Goal: Information Seeking & Learning: Learn about a topic

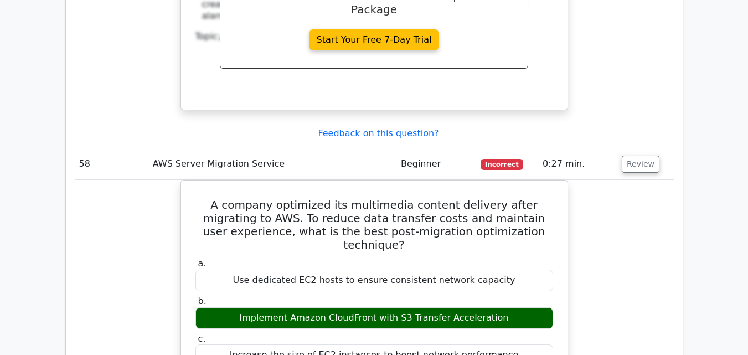
scroll to position [29548, 0]
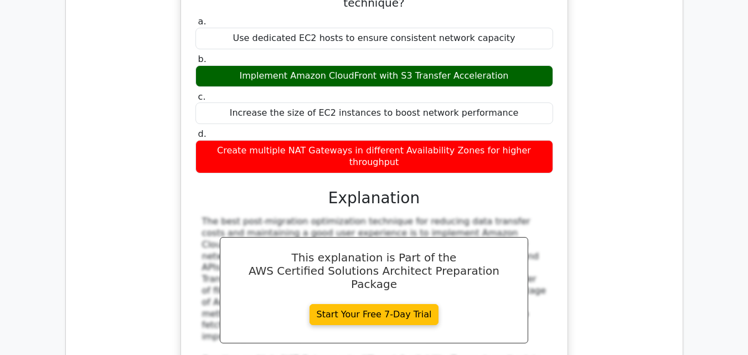
scroll to position [29935, 0]
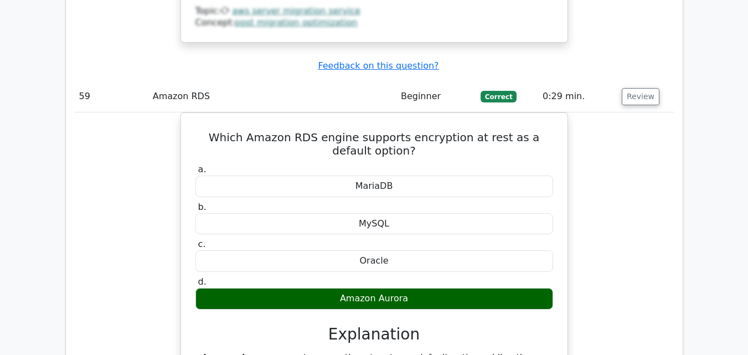
scroll to position [30433, 0]
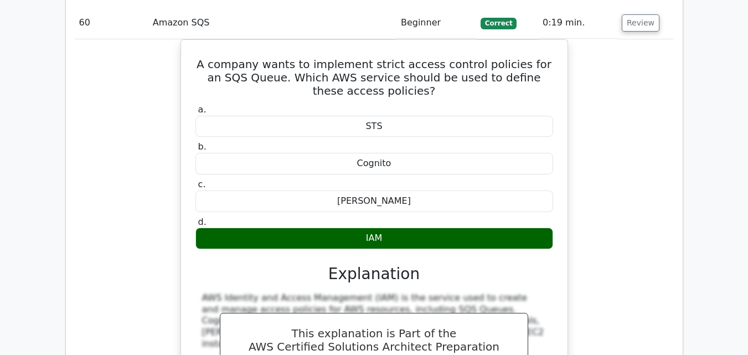
scroll to position [30876, 0]
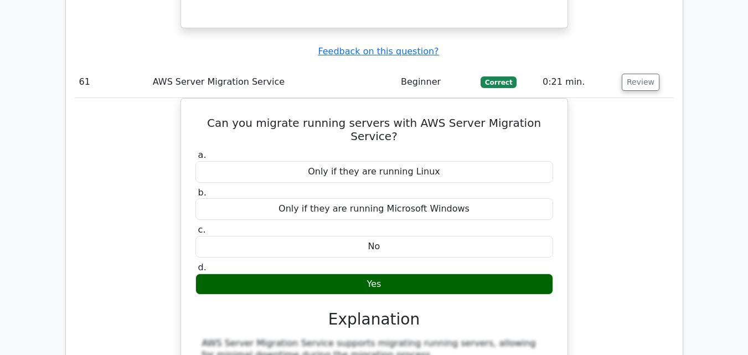
scroll to position [31318, 0]
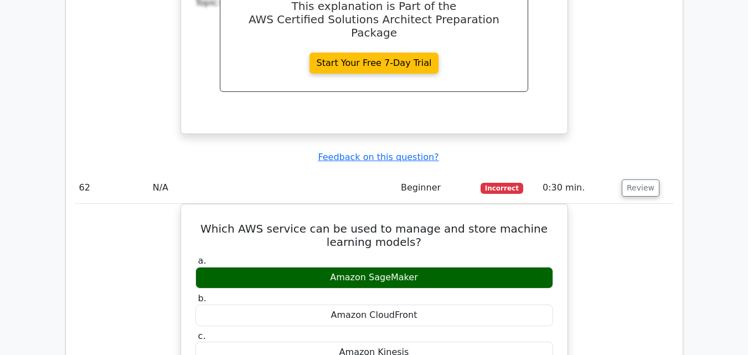
scroll to position [31706, 0]
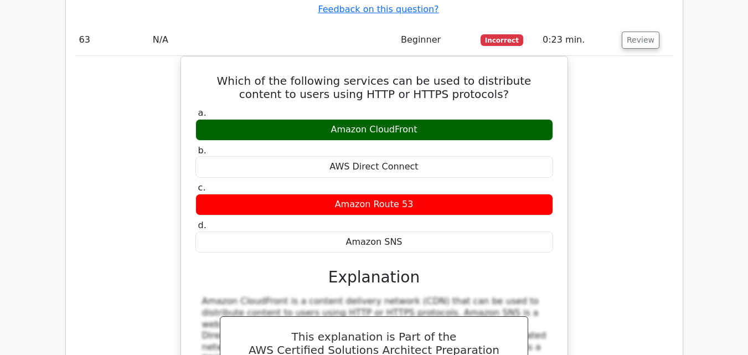
scroll to position [32204, 0]
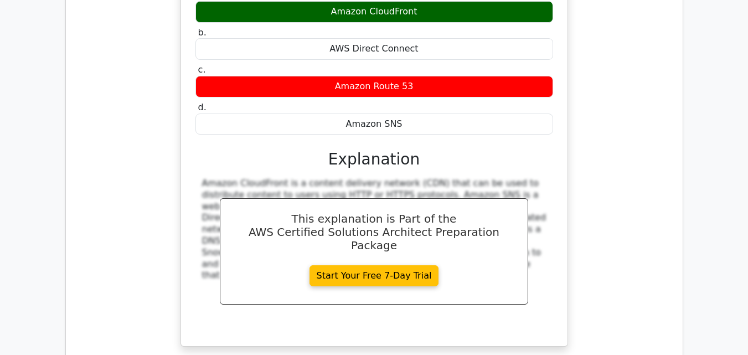
scroll to position [32314, 0]
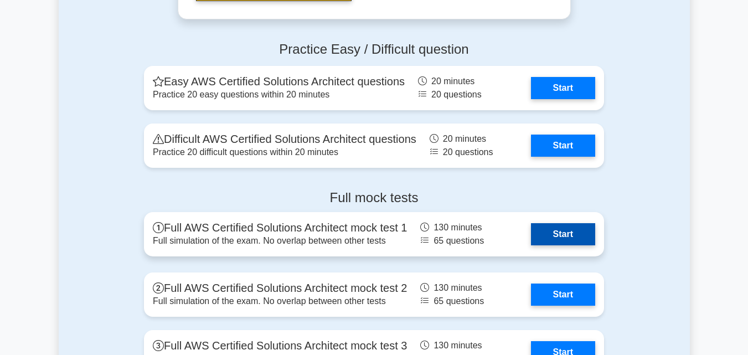
scroll to position [2435, 0]
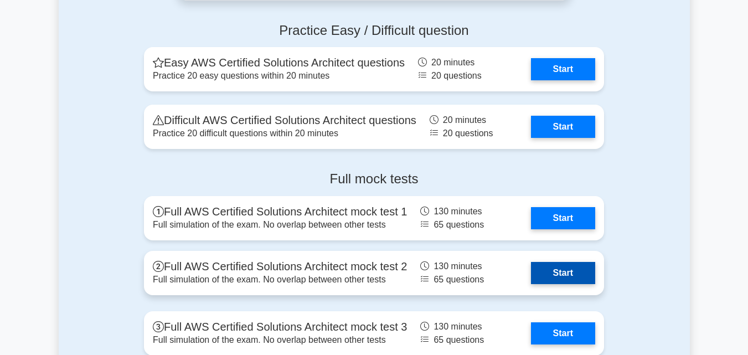
click at [580, 273] on link "Start" at bounding box center [563, 273] width 64 height 22
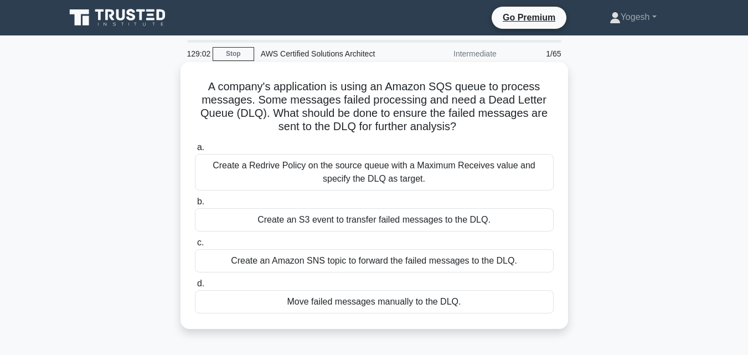
click at [387, 263] on div "Create an Amazon SNS topic to forward the failed messages to the DLQ." at bounding box center [374, 260] width 359 height 23
click at [195, 246] on input "c. Create an Amazon SNS topic to forward the failed messages to the DLQ." at bounding box center [195, 242] width 0 height 7
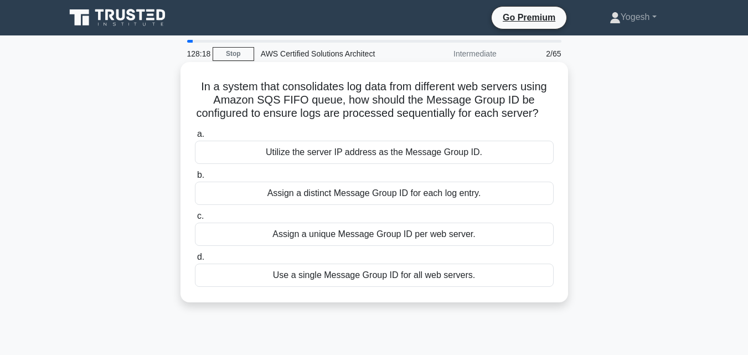
click at [390, 246] on div "Assign a unique Message Group ID per web server." at bounding box center [374, 233] width 359 height 23
click at [195, 220] on input "c. Assign a unique Message Group ID per web server." at bounding box center [195, 215] width 0 height 7
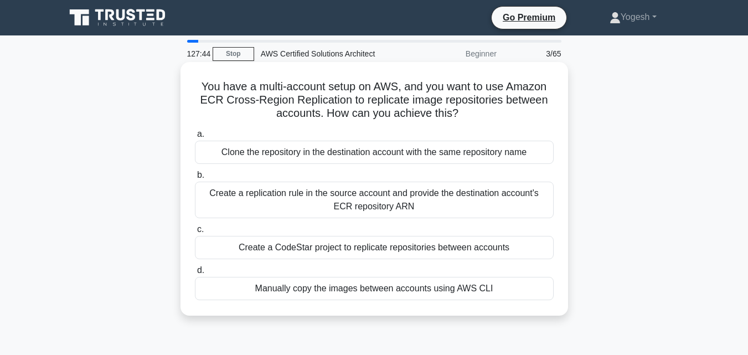
click at [364, 206] on div "Create a replication rule in the source account and provide the destination acc…" at bounding box center [374, 200] width 359 height 37
click at [195, 179] on input "b. Create a replication rule in the source account and provide the destination …" at bounding box center [195, 175] width 0 height 7
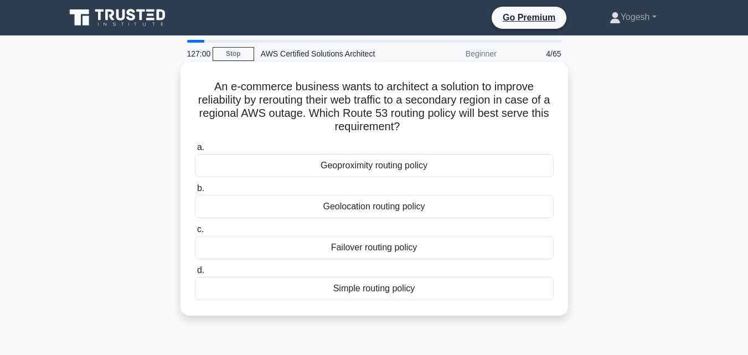
click at [371, 291] on div "Simple routing policy" at bounding box center [374, 288] width 359 height 23
click at [195, 274] on input "d. Simple routing policy" at bounding box center [195, 270] width 0 height 7
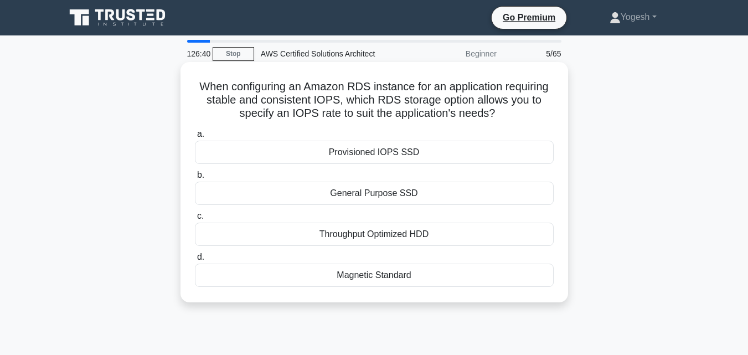
click at [396, 154] on div "Provisioned IOPS SSD" at bounding box center [374, 152] width 359 height 23
click at [195, 138] on input "a. Provisioned IOPS SSD" at bounding box center [195, 134] width 0 height 7
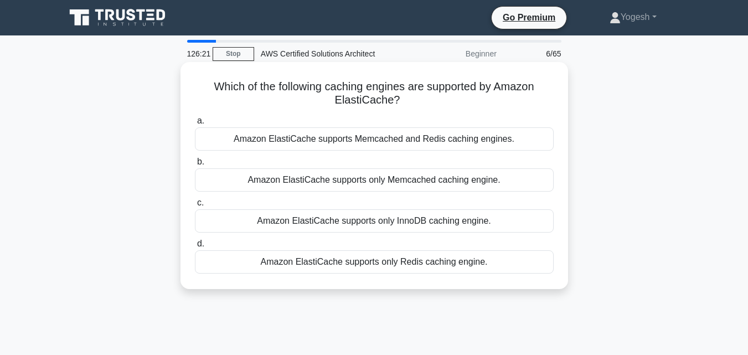
click at [347, 137] on div "Amazon ElastiCache supports Memcached and Redis caching engines." at bounding box center [374, 138] width 359 height 23
click at [195, 125] on input "a. Amazon ElastiCache supports Memcached and Redis caching engines." at bounding box center [195, 120] width 0 height 7
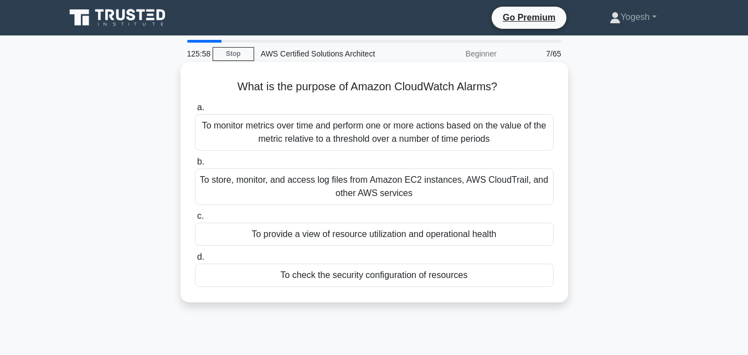
click at [341, 143] on div "To monitor metrics over time and perform one or more actions based on the value…" at bounding box center [374, 132] width 359 height 37
click at [195, 111] on input "a. To monitor metrics over time and perform one or more actions based on the va…" at bounding box center [195, 107] width 0 height 7
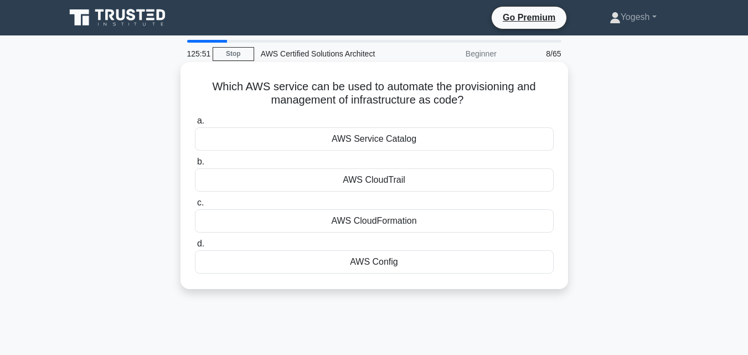
click at [358, 221] on div "AWS CloudFormation" at bounding box center [374, 220] width 359 height 23
click at [195, 206] on input "c. AWS CloudFormation" at bounding box center [195, 202] width 0 height 7
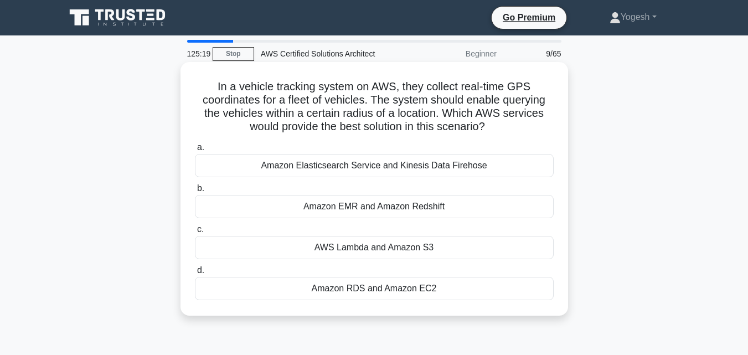
click at [377, 168] on div "Amazon Elasticsearch Service and Kinesis Data Firehose" at bounding box center [374, 165] width 359 height 23
click at [195, 151] on input "a. Amazon Elasticsearch Service and Kinesis Data Firehose" at bounding box center [195, 147] width 0 height 7
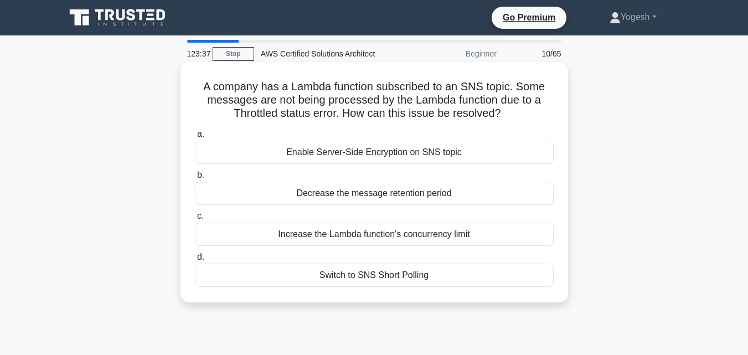
click at [414, 276] on div "Switch to SNS Short Polling" at bounding box center [374, 274] width 359 height 23
click at [195, 261] on input "d. Switch to SNS Short Polling" at bounding box center [195, 256] width 0 height 7
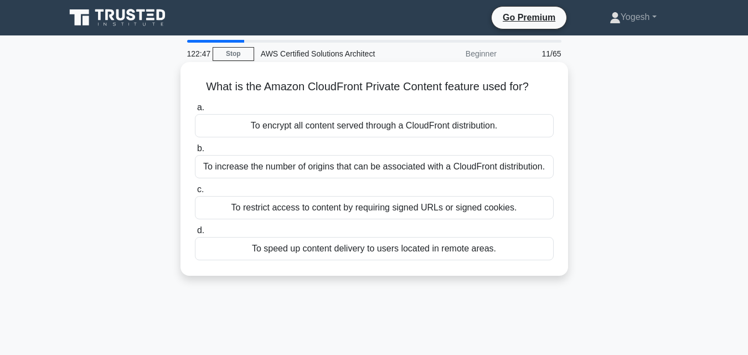
click at [437, 125] on div "To encrypt all content served through a CloudFront distribution." at bounding box center [374, 125] width 359 height 23
click at [195, 111] on input "a. To encrypt all content served through a CloudFront distribution." at bounding box center [195, 107] width 0 height 7
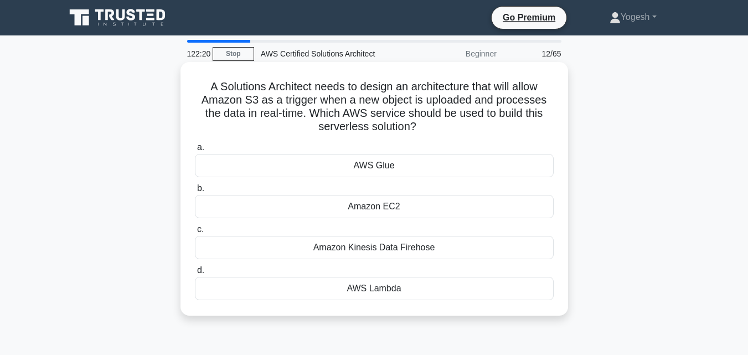
click at [381, 284] on div "AWS Lambda" at bounding box center [374, 288] width 359 height 23
click at [195, 274] on input "d. AWS Lambda" at bounding box center [195, 270] width 0 height 7
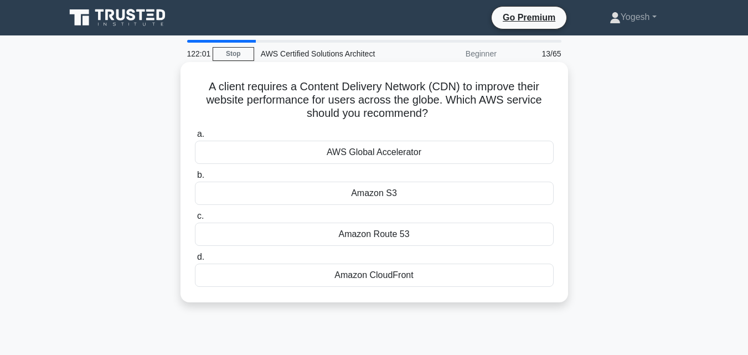
click at [413, 237] on div "Amazon Route 53" at bounding box center [374, 233] width 359 height 23
click at [195, 220] on input "c. Amazon Route 53" at bounding box center [195, 215] width 0 height 7
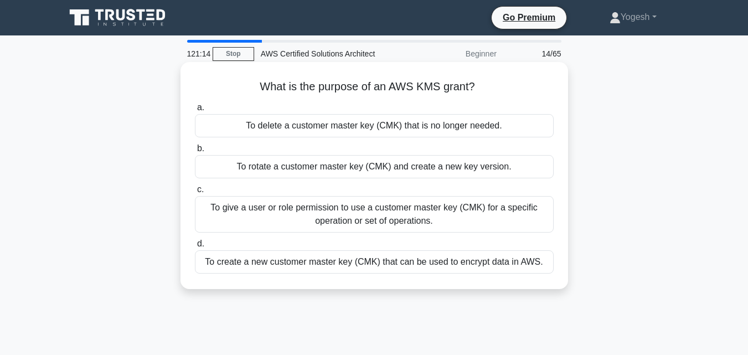
click at [476, 219] on div "To give a user or role permission to use a customer master key (CMK) for a spec…" at bounding box center [374, 214] width 359 height 37
click at [195, 193] on input "c. To give a user or role permission to use a customer master key (CMK) for a s…" at bounding box center [195, 189] width 0 height 7
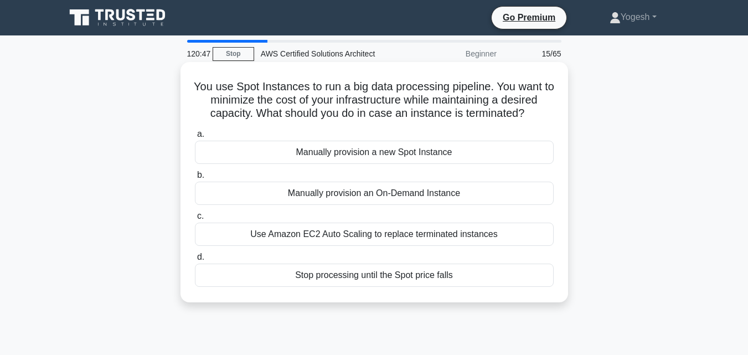
click at [404, 239] on div "Use Amazon EC2 Auto Scaling to replace terminated instances" at bounding box center [374, 233] width 359 height 23
click at [195, 220] on input "c. Use Amazon EC2 Auto Scaling to replace terminated instances" at bounding box center [195, 215] width 0 height 7
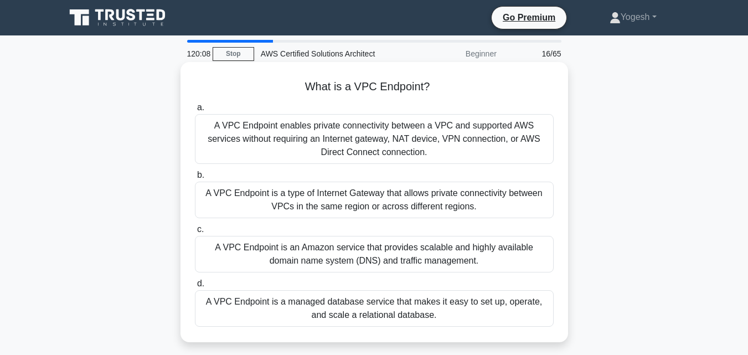
click at [335, 206] on div "A VPC Endpoint is a type of Internet Gateway that allows private connectivity b…" at bounding box center [374, 200] width 359 height 37
click at [195, 179] on input "b. A VPC Endpoint is a type of Internet Gateway that allows private connectivit…" at bounding box center [195, 175] width 0 height 7
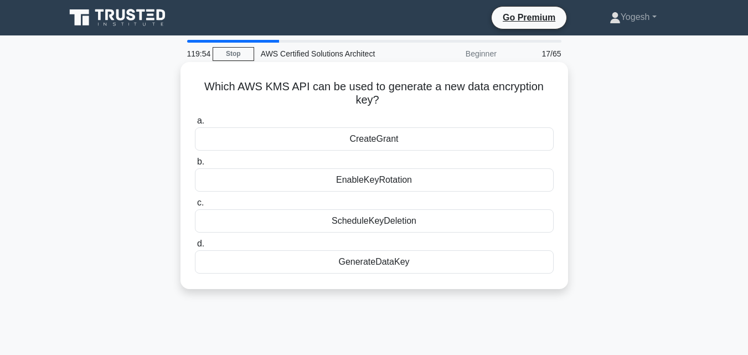
click at [404, 263] on div "GenerateDataKey" at bounding box center [374, 261] width 359 height 23
click at [195, 247] on input "d. GenerateDataKey" at bounding box center [195, 243] width 0 height 7
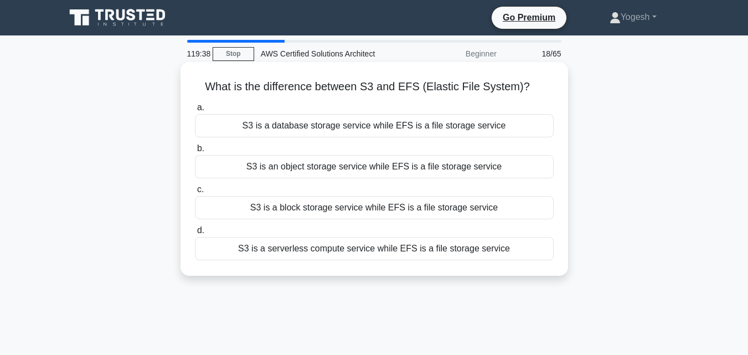
click at [374, 170] on div "S3 is an object storage service while EFS is a file storage service" at bounding box center [374, 166] width 359 height 23
click at [195, 152] on input "b. S3 is an object storage service while EFS is a file storage service" at bounding box center [195, 148] width 0 height 7
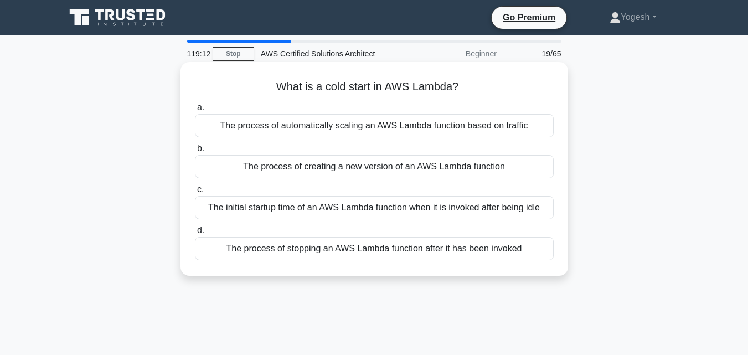
click at [423, 207] on div "The initial startup time of an AWS Lambda function when it is invoked after bei…" at bounding box center [374, 207] width 359 height 23
click at [195, 193] on input "c. The initial startup time of an AWS Lambda function when it is invoked after …" at bounding box center [195, 189] width 0 height 7
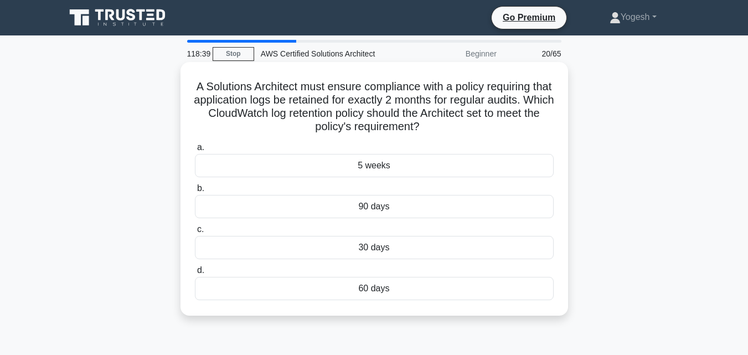
click at [338, 286] on div "60 days" at bounding box center [374, 288] width 359 height 23
click at [195, 274] on input "d. 60 days" at bounding box center [195, 270] width 0 height 7
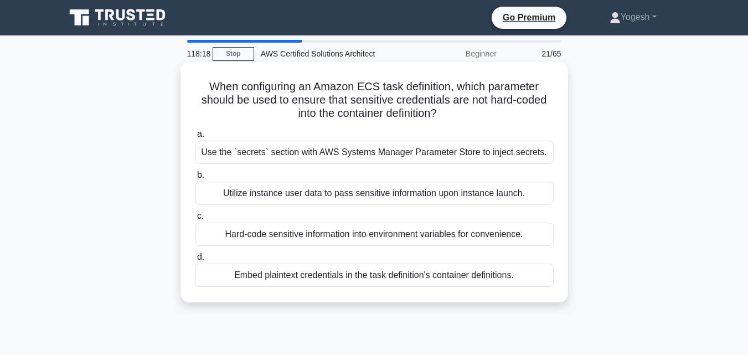
click at [375, 156] on div "Use the `secrets` section with AWS Systems Manager Parameter Store to inject se…" at bounding box center [374, 152] width 359 height 23
click at [195, 138] on input "a. Use the `secrets` section with AWS Systems Manager Parameter Store to inject…" at bounding box center [195, 134] width 0 height 7
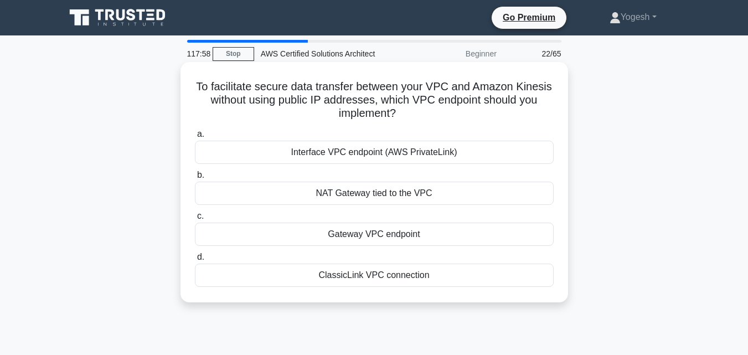
click at [371, 155] on div "Interface VPC endpoint (AWS PrivateLink)" at bounding box center [374, 152] width 359 height 23
click at [195, 138] on input "a. Interface VPC endpoint (AWS PrivateLink)" at bounding box center [195, 134] width 0 height 7
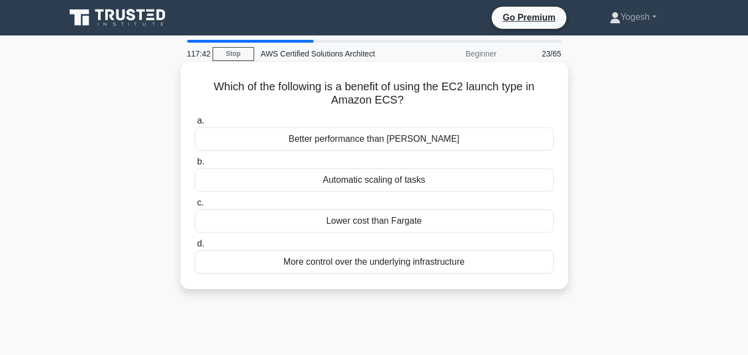
click at [407, 263] on div "More control over the underlying infrastructure" at bounding box center [374, 261] width 359 height 23
click at [195, 247] on input "d. More control over the underlying infrastructure" at bounding box center [195, 243] width 0 height 7
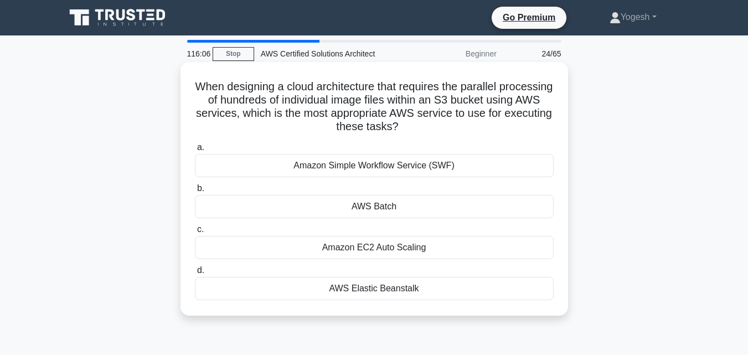
click at [426, 291] on div "AWS Elastic Beanstalk" at bounding box center [374, 288] width 359 height 23
click at [195, 274] on input "d. AWS Elastic Beanstalk" at bounding box center [195, 270] width 0 height 7
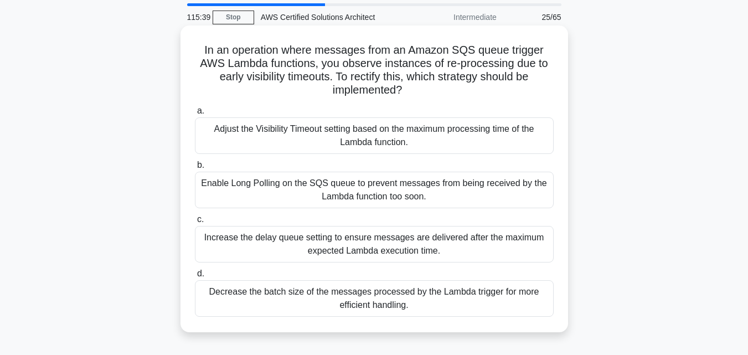
scroll to position [55, 0]
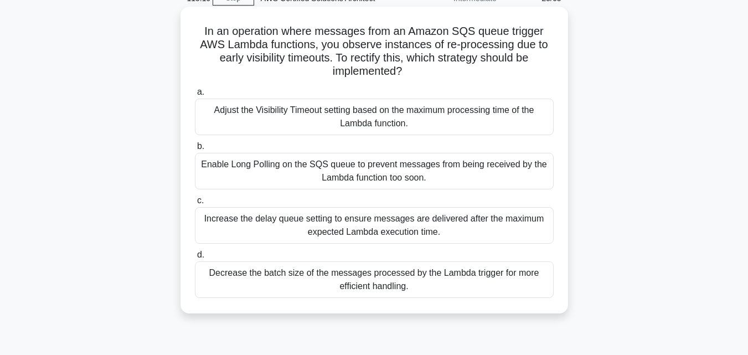
click at [415, 175] on div "Enable Long Polling on the SQS queue to prevent messages from being received by…" at bounding box center [374, 171] width 359 height 37
click at [195, 150] on input "b. Enable Long Polling on the SQS queue to prevent messages from being received…" at bounding box center [195, 146] width 0 height 7
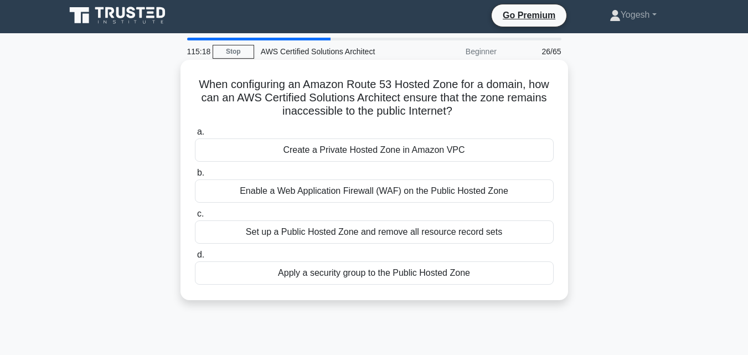
scroll to position [0, 0]
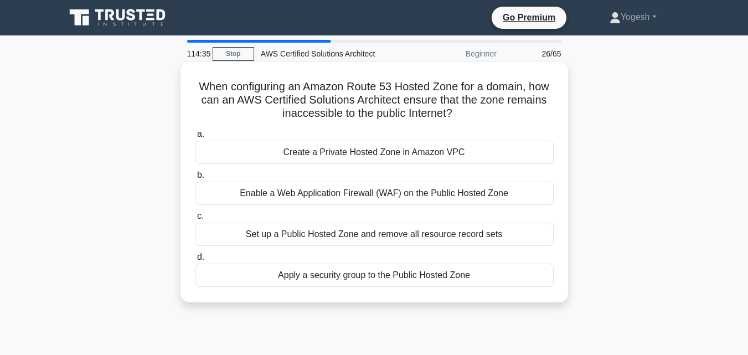
click at [354, 154] on div "Create a Private Hosted Zone in Amazon VPC" at bounding box center [374, 152] width 359 height 23
click at [195, 138] on input "a. Create a Private Hosted Zone in Amazon VPC" at bounding box center [195, 134] width 0 height 7
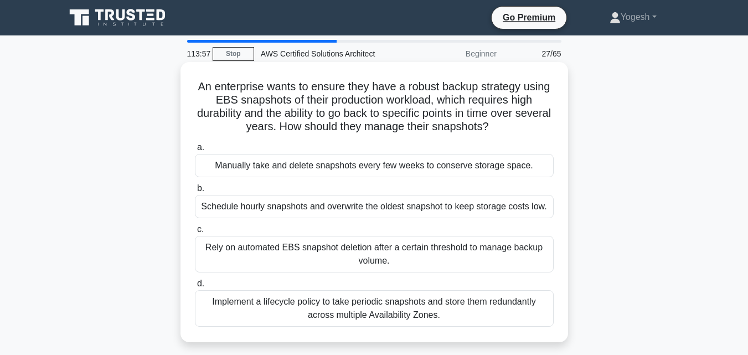
click at [462, 310] on div "Implement a lifecycle policy to take periodic snapshots and store them redundan…" at bounding box center [374, 308] width 359 height 37
click at [195, 287] on input "d. Implement a lifecycle policy to take periodic snapshots and store them redun…" at bounding box center [195, 283] width 0 height 7
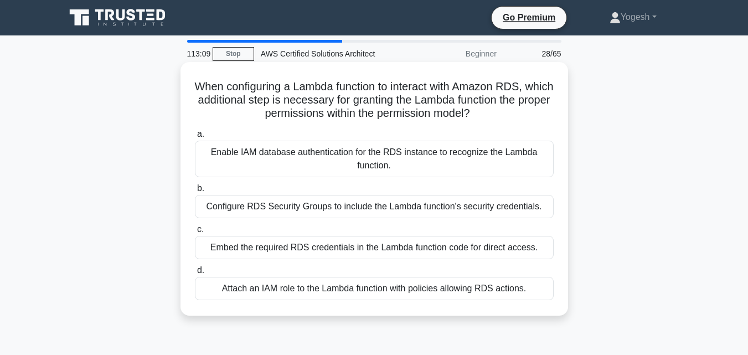
click at [477, 292] on div "Attach an IAM role to the Lambda function with policies allowing RDS actions." at bounding box center [374, 288] width 359 height 23
click at [195, 274] on input "d. Attach an IAM role to the Lambda function with policies allowing RDS actions." at bounding box center [195, 270] width 0 height 7
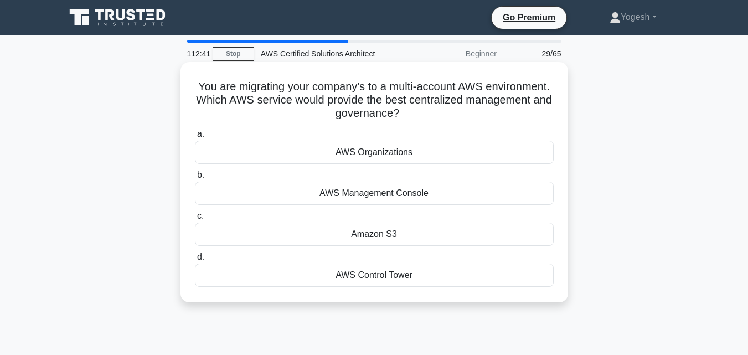
click at [404, 154] on div "AWS Organizations" at bounding box center [374, 152] width 359 height 23
click at [195, 138] on input "a. AWS Organizations" at bounding box center [195, 134] width 0 height 7
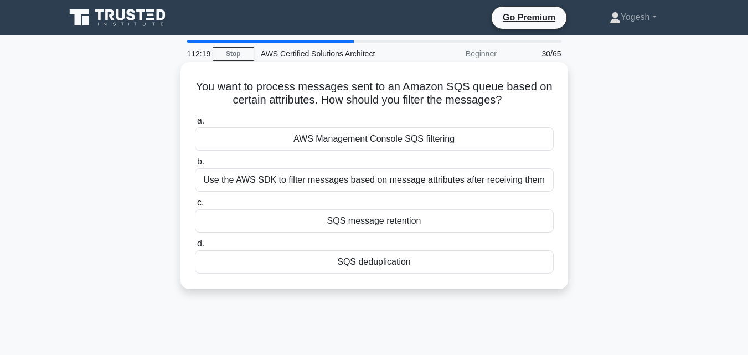
click at [411, 142] on div "AWS Management Console SQS filtering" at bounding box center [374, 138] width 359 height 23
click at [195, 125] on input "a. AWS Management Console SQS filtering" at bounding box center [195, 120] width 0 height 7
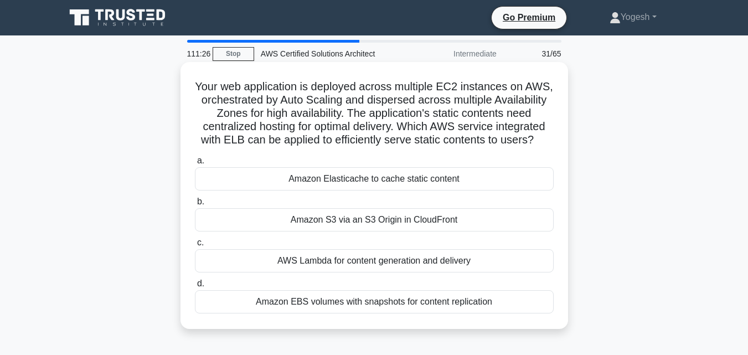
click at [342, 313] on div "Amazon EBS volumes with snapshots for content replication" at bounding box center [374, 301] width 359 height 23
click at [195, 287] on input "d. Amazon EBS volumes with snapshots for content replication" at bounding box center [195, 283] width 0 height 7
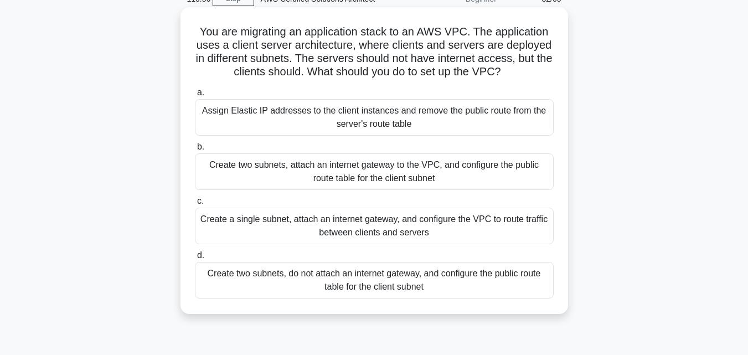
scroll to position [55, 0]
click at [329, 177] on div "Create two subnets, attach an internet gateway to the VPC, and configure the pu…" at bounding box center [374, 171] width 359 height 37
click at [195, 150] on input "b. Create two subnets, attach an internet gateway to the VPC, and configure the…" at bounding box center [195, 146] width 0 height 7
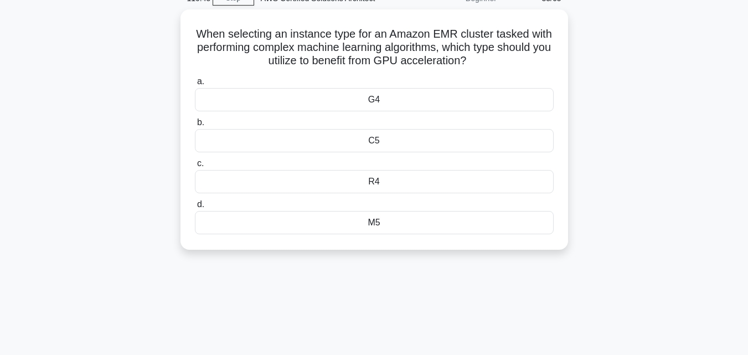
scroll to position [0, 0]
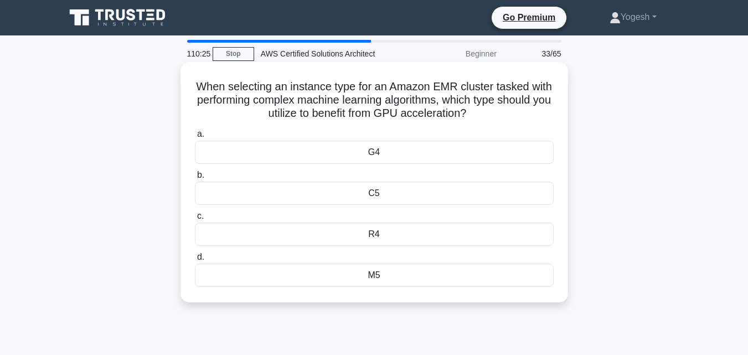
click at [382, 277] on div "M5" at bounding box center [374, 274] width 359 height 23
click at [195, 261] on input "d. M5" at bounding box center [195, 256] width 0 height 7
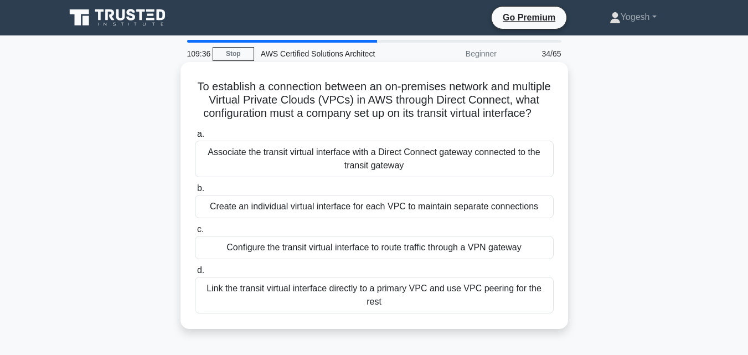
click at [309, 218] on div "Create an individual virtual interface for each VPC to maintain separate connec…" at bounding box center [374, 206] width 359 height 23
click at [195, 192] on input "b. Create an individual virtual interface for each VPC to maintain separate con…" at bounding box center [195, 188] width 0 height 7
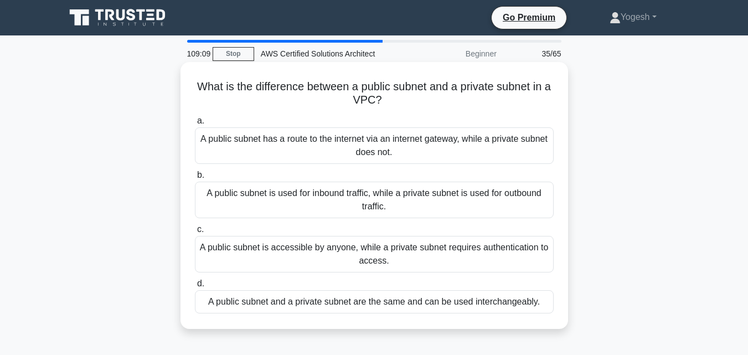
click at [378, 251] on div "A public subnet is accessible by anyone, while a private subnet requires authen…" at bounding box center [374, 254] width 359 height 37
click at [195, 233] on input "c. A public subnet is accessible by anyone, while a private subnet requires aut…" at bounding box center [195, 229] width 0 height 7
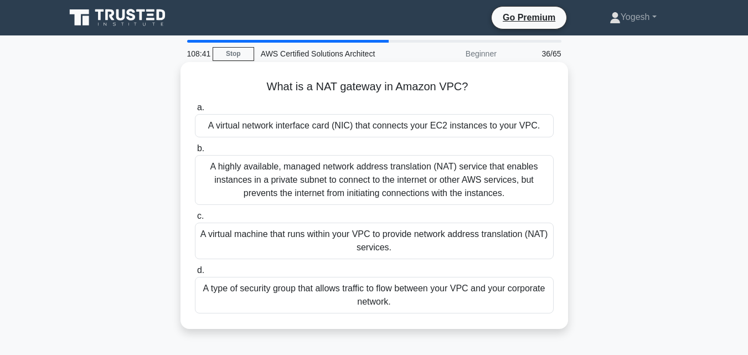
click at [395, 179] on div "A highly available, managed network address translation (NAT) service that enab…" at bounding box center [374, 180] width 359 height 50
click at [195, 152] on input "b. A highly available, managed network address translation (NAT) service that e…" at bounding box center [195, 148] width 0 height 7
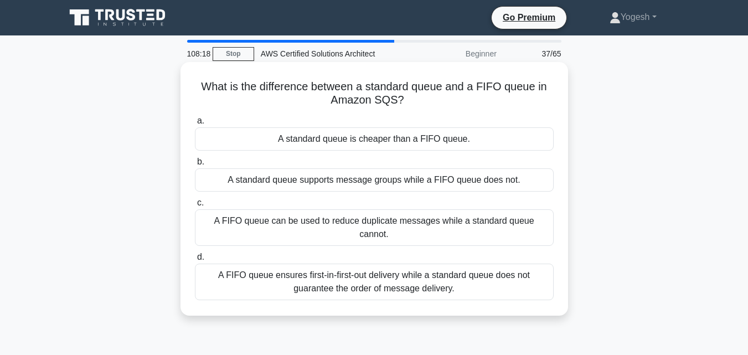
click at [403, 272] on div "A FIFO queue ensures first-in-first-out delivery while a standard queue does no…" at bounding box center [374, 281] width 359 height 37
click at [195, 261] on input "d. A FIFO queue ensures first-in-first-out delivery while a standard queue does…" at bounding box center [195, 256] width 0 height 7
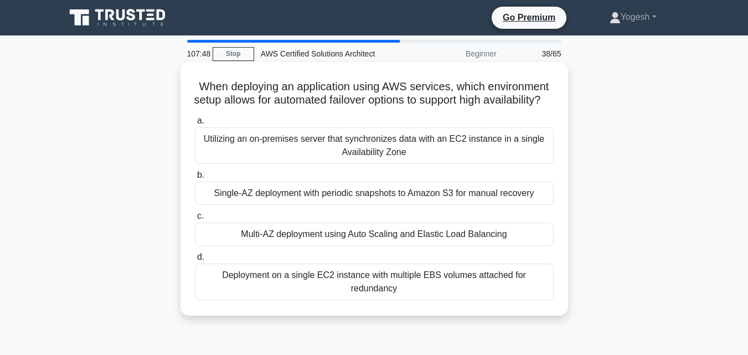
click at [438, 246] on div "Multi-AZ deployment using Auto Scaling and Elastic Load Balancing" at bounding box center [374, 233] width 359 height 23
click at [195, 220] on input "c. Multi-AZ deployment using Auto Scaling and Elastic Load Balancing" at bounding box center [195, 215] width 0 height 7
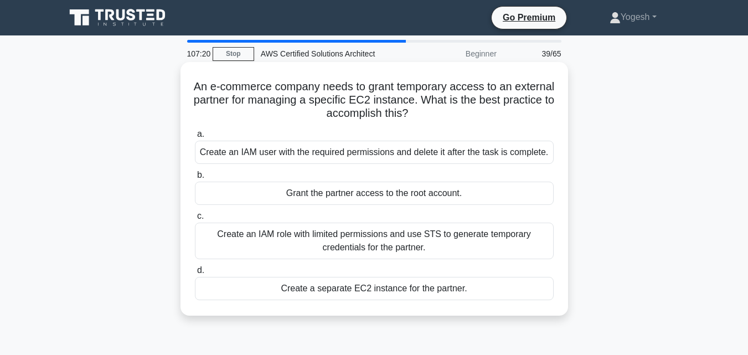
click at [380, 245] on div "Create an IAM role with limited permissions and use STS to generate temporary c…" at bounding box center [374, 240] width 359 height 37
click at [195, 220] on input "c. Create an IAM role with limited permissions and use STS to generate temporar…" at bounding box center [195, 215] width 0 height 7
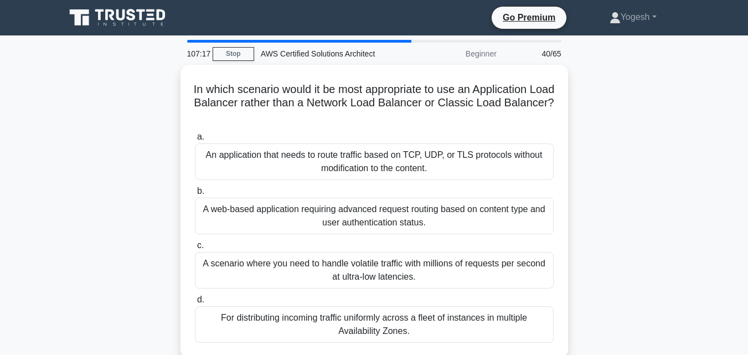
scroll to position [55, 0]
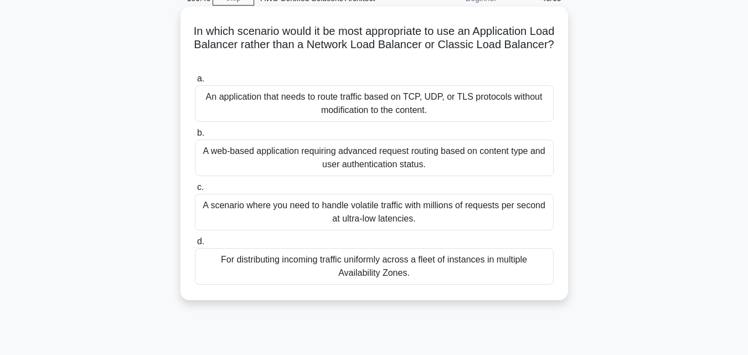
click at [397, 269] on div "For distributing incoming traffic uniformly across a fleet of instances in mult…" at bounding box center [374, 266] width 359 height 37
click at [195, 245] on input "d. For distributing incoming traffic uniformly across a fleet of instances in m…" at bounding box center [195, 241] width 0 height 7
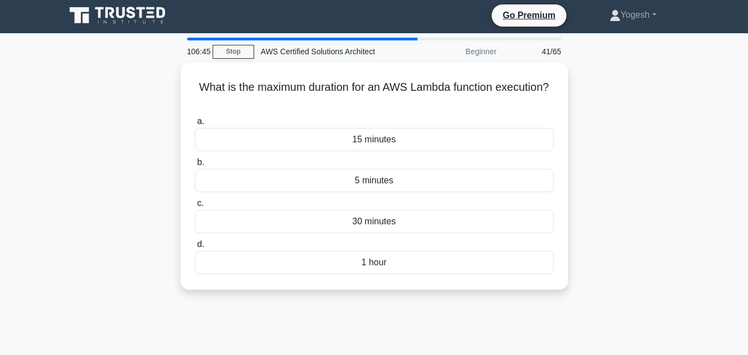
scroll to position [0, 0]
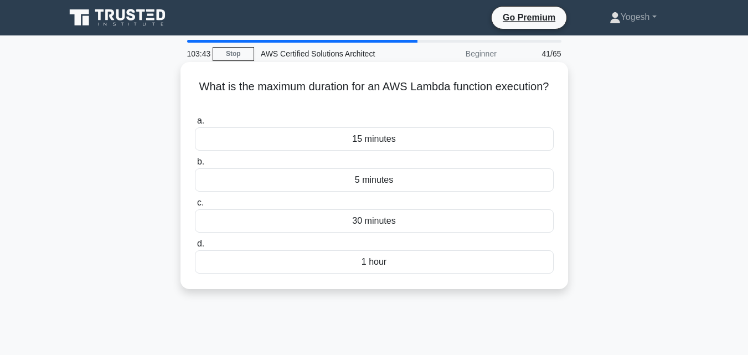
click at [408, 266] on div "1 hour" at bounding box center [374, 261] width 359 height 23
click at [195, 247] on input "d. 1 hour" at bounding box center [195, 243] width 0 height 7
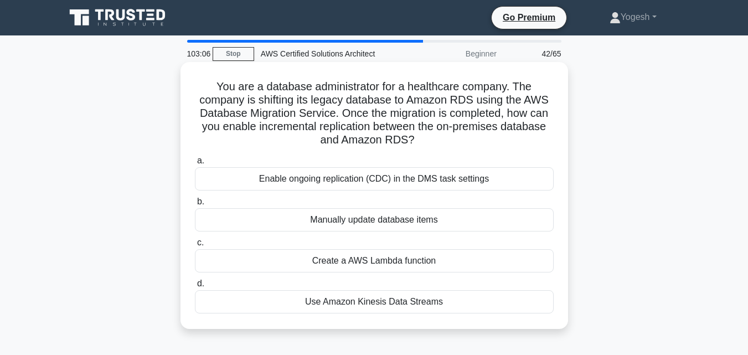
click at [403, 301] on div "Use Amazon Kinesis Data Streams" at bounding box center [374, 301] width 359 height 23
click at [195, 287] on input "d. Use Amazon Kinesis Data Streams" at bounding box center [195, 283] width 0 height 7
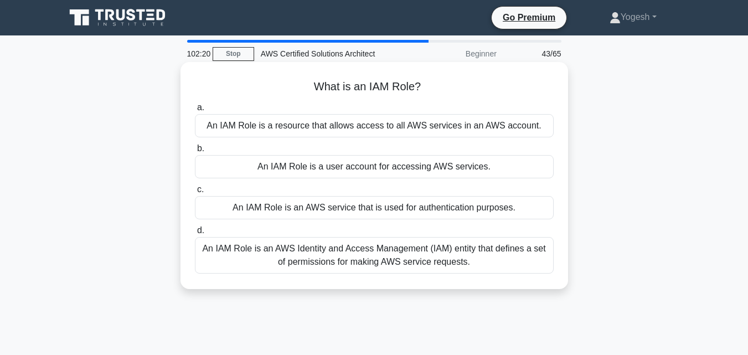
click at [446, 260] on div "An IAM Role is an AWS Identity and Access Management (IAM) entity that defines …" at bounding box center [374, 255] width 359 height 37
click at [195, 234] on input "d. An IAM Role is an AWS Identity and Access Management (IAM) entity that defin…" at bounding box center [195, 230] width 0 height 7
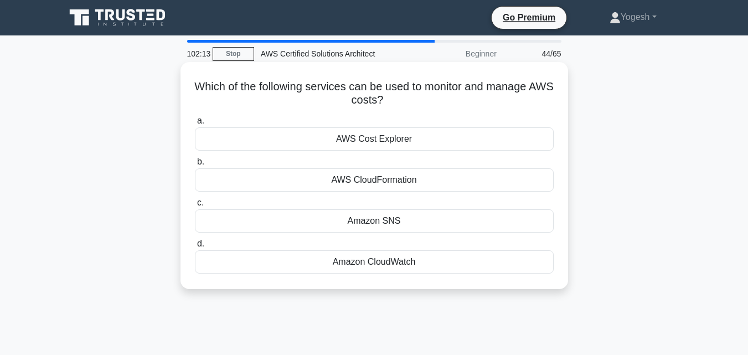
click at [408, 138] on div "AWS Cost Explorer" at bounding box center [374, 138] width 359 height 23
click at [195, 125] on input "a. AWS Cost Explorer" at bounding box center [195, 120] width 0 height 7
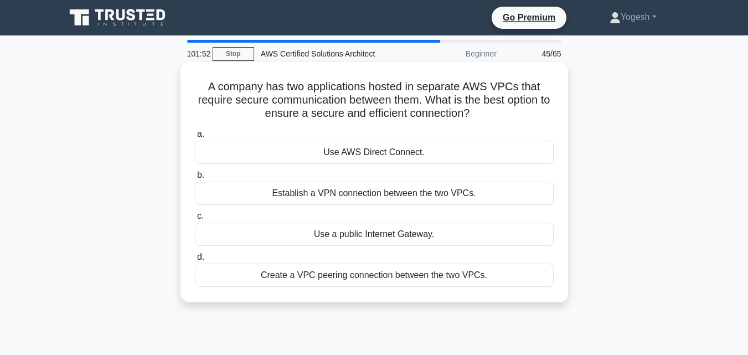
click at [365, 279] on div "Create a VPC peering connection between the two VPCs." at bounding box center [374, 274] width 359 height 23
click at [195, 261] on input "d. Create a VPC peering connection between the two VPCs." at bounding box center [195, 256] width 0 height 7
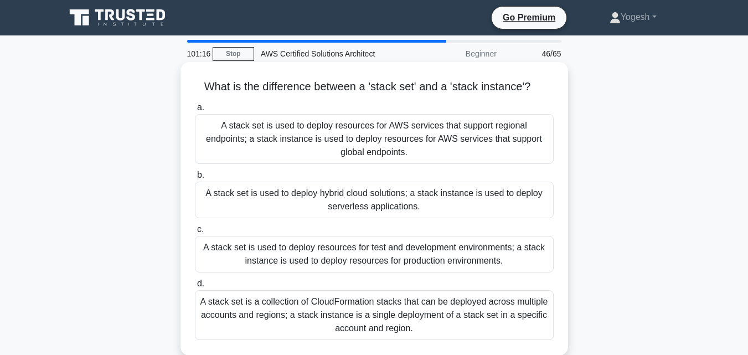
click at [418, 313] on div "A stack set is a collection of CloudFormation stacks that can be deployed acros…" at bounding box center [374, 315] width 359 height 50
click at [195, 287] on input "d. A stack set is a collection of CloudFormation stacks that can be deployed ac…" at bounding box center [195, 283] width 0 height 7
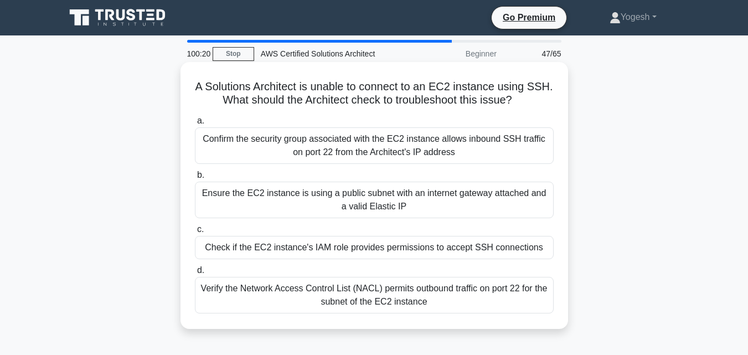
click at [392, 150] on div "Confirm the security group associated with the EC2 instance allows inbound SSH …" at bounding box center [374, 145] width 359 height 37
click at [441, 152] on div "Confirm the security group associated with the EC2 instance allows inbound SSH …" at bounding box center [374, 145] width 359 height 37
click at [195, 125] on input "a. Confirm the security group associated with the EC2 instance allows inbound S…" at bounding box center [195, 120] width 0 height 7
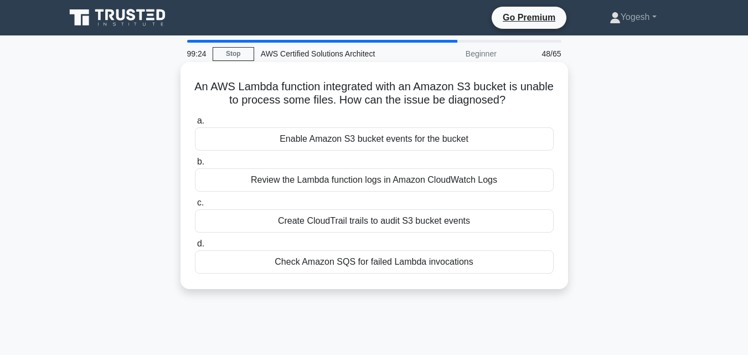
click at [414, 145] on div "Enable Amazon S3 bucket events for the bucket" at bounding box center [374, 138] width 359 height 23
click at [195, 125] on input "a. Enable Amazon S3 bucket events for the bucket" at bounding box center [195, 120] width 0 height 7
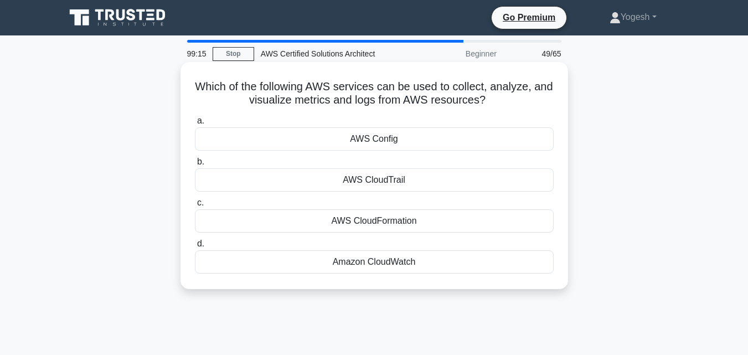
click at [374, 265] on div "Amazon CloudWatch" at bounding box center [374, 261] width 359 height 23
click at [195, 247] on input "d. Amazon CloudWatch" at bounding box center [195, 243] width 0 height 7
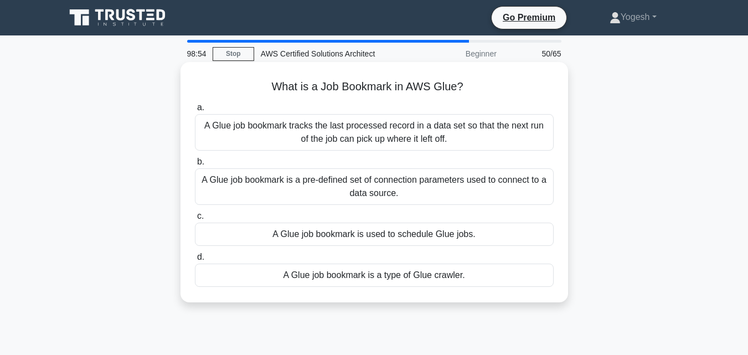
click at [343, 140] on div "A Glue job bookmark tracks the last processed record in a data set so that the …" at bounding box center [374, 132] width 359 height 37
click at [195, 111] on input "a. A Glue job bookmark tracks the last processed record in a data set so that t…" at bounding box center [195, 107] width 0 height 7
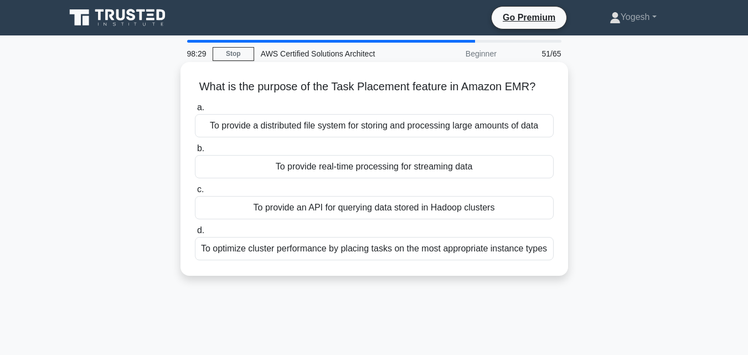
click at [484, 252] on div "To optimize cluster performance by placing tasks on the most appropriate instan…" at bounding box center [374, 248] width 359 height 23
click at [195, 234] on input "d. To optimize cluster performance by placing tasks on the most appropriate ins…" at bounding box center [195, 230] width 0 height 7
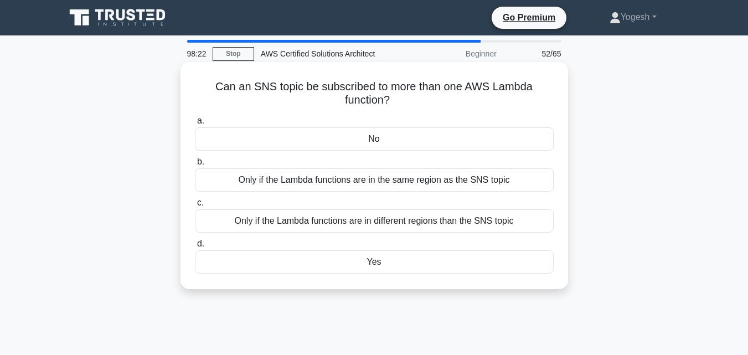
click at [372, 258] on div "Yes" at bounding box center [374, 261] width 359 height 23
click at [195, 247] on input "d. Yes" at bounding box center [195, 243] width 0 height 7
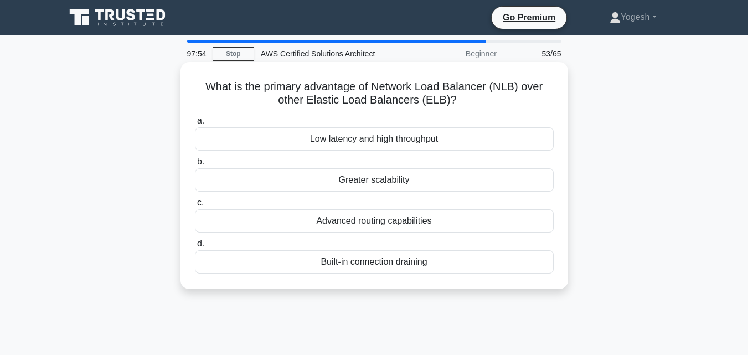
click at [381, 219] on div "Advanced routing capabilities" at bounding box center [374, 220] width 359 height 23
click at [195, 206] on input "c. Advanced routing capabilities" at bounding box center [195, 202] width 0 height 7
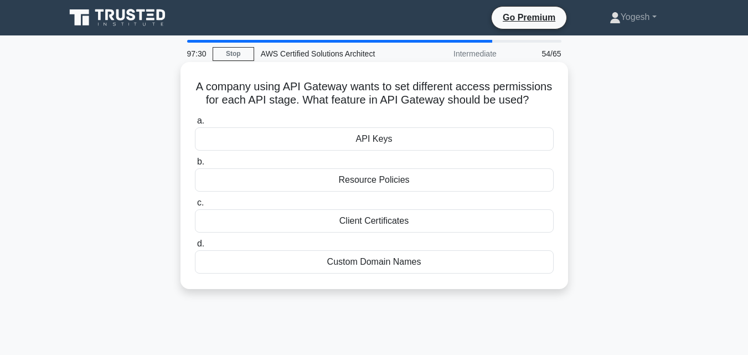
click at [380, 185] on div "Resource Policies" at bounding box center [374, 179] width 359 height 23
click at [195, 165] on input "b. Resource Policies" at bounding box center [195, 161] width 0 height 7
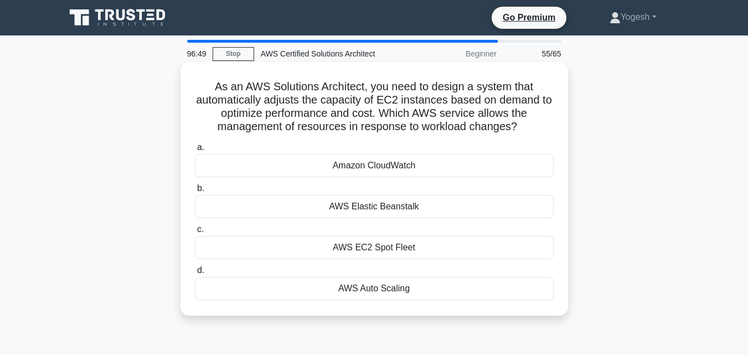
click at [409, 252] on div "AWS EC2 Spot Fleet" at bounding box center [374, 247] width 359 height 23
click at [195, 233] on input "c. AWS EC2 Spot Fleet" at bounding box center [195, 229] width 0 height 7
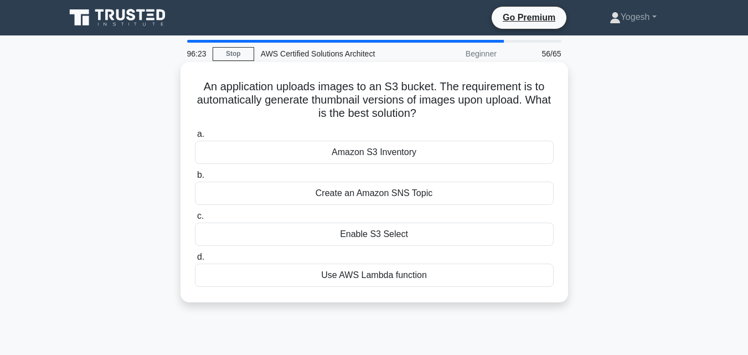
click at [419, 274] on div "Use AWS Lambda function" at bounding box center [374, 274] width 359 height 23
click at [195, 261] on input "d. Use AWS Lambda function" at bounding box center [195, 256] width 0 height 7
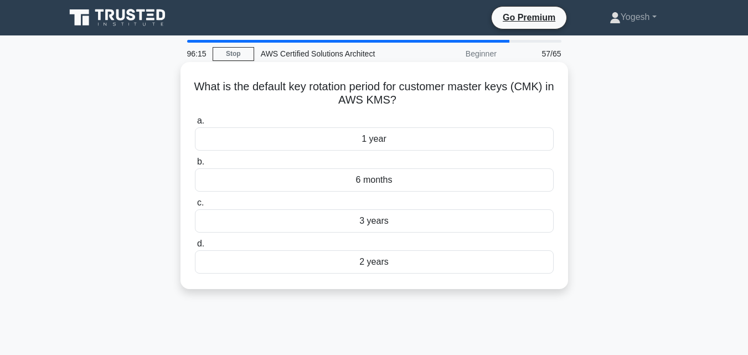
click at [418, 138] on div "1 year" at bounding box center [374, 138] width 359 height 23
click at [195, 125] on input "a. 1 year" at bounding box center [195, 120] width 0 height 7
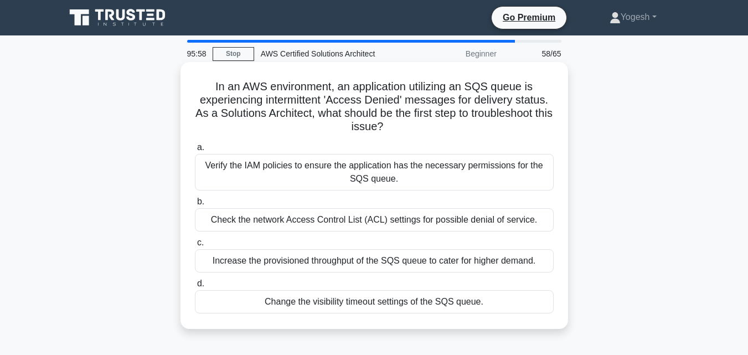
click at [403, 170] on div "Verify the IAM policies to ensure the application has the necessary permissions…" at bounding box center [374, 172] width 359 height 37
click at [195, 151] on input "a. Verify the IAM policies to ensure the application has the necessary permissi…" at bounding box center [195, 147] width 0 height 7
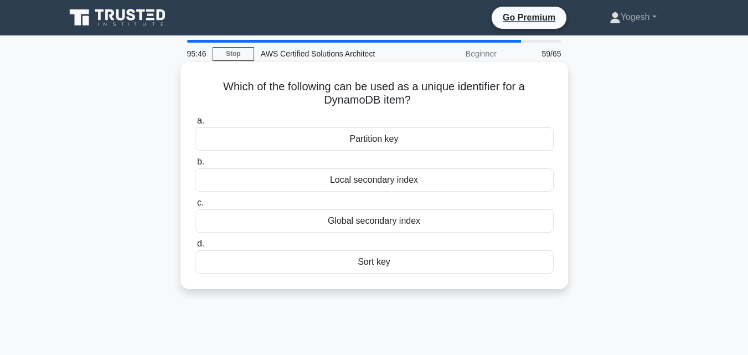
click at [410, 141] on div "Partition key" at bounding box center [374, 138] width 359 height 23
click at [195, 125] on input "a. Partition key" at bounding box center [195, 120] width 0 height 7
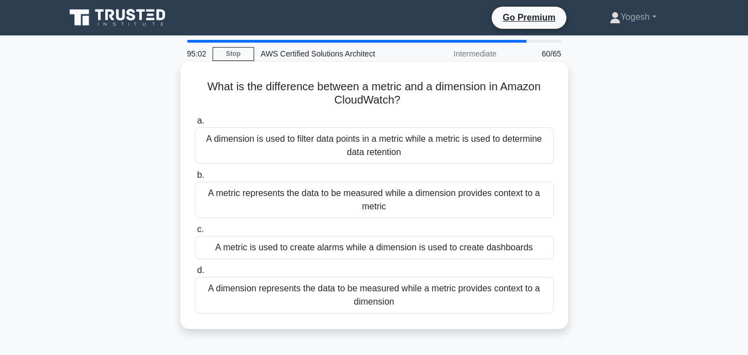
click at [496, 208] on div "A metric represents the data to be measured while a dimension provides context …" at bounding box center [374, 200] width 359 height 37
click at [195, 179] on input "b. A metric represents the data to be measured while a dimension provides conte…" at bounding box center [195, 175] width 0 height 7
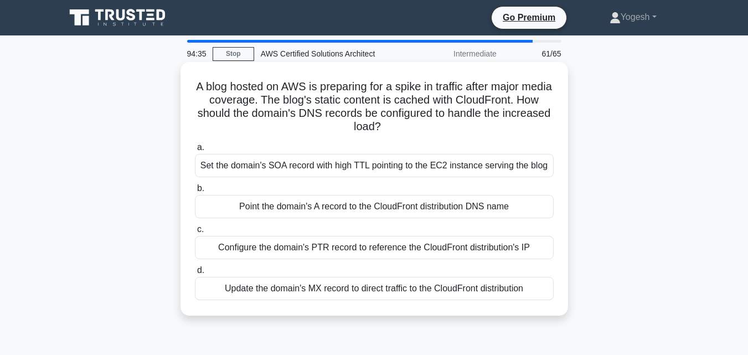
click at [382, 166] on div "Set the domain's SOA record with high TTL pointing to the EC2 instance serving …" at bounding box center [374, 165] width 359 height 23
click at [195, 151] on input "a. Set the domain's SOA record with high TTL pointing to the EC2 instance servi…" at bounding box center [195, 147] width 0 height 7
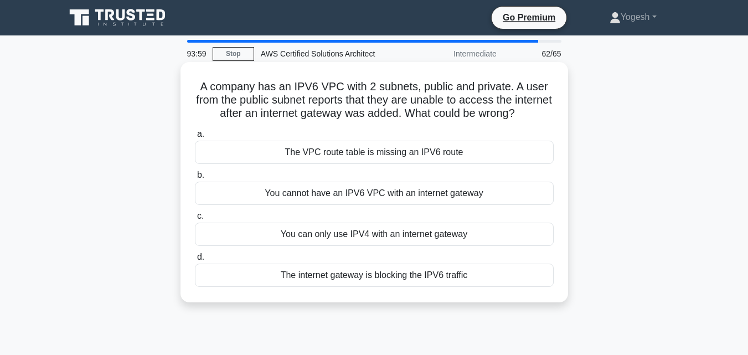
click at [358, 246] on div "You can only use IPV4 with an internet gateway" at bounding box center [374, 233] width 359 height 23
click at [195, 220] on input "c. You can only use IPV4 with an internet gateway" at bounding box center [195, 215] width 0 height 7
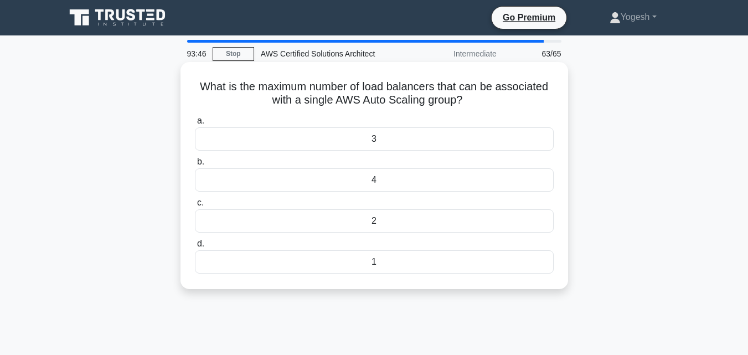
click at [398, 173] on div "4" at bounding box center [374, 179] width 359 height 23
click at [195, 165] on input "b. 4" at bounding box center [195, 161] width 0 height 7
click at [381, 262] on div "25" at bounding box center [374, 261] width 359 height 23
click at [195, 247] on input "d. 25" at bounding box center [195, 243] width 0 height 7
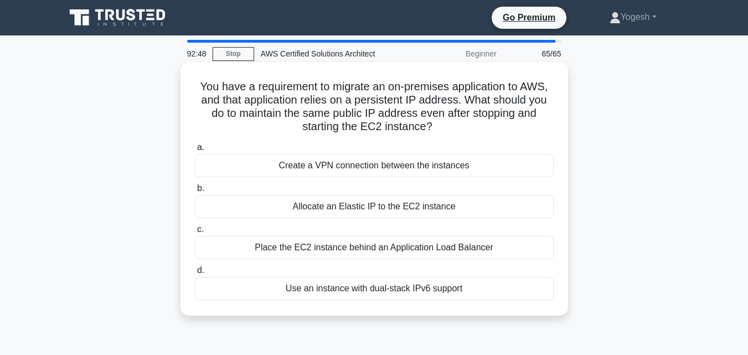
click at [379, 293] on div "Use an instance with dual-stack IPv6 support" at bounding box center [374, 288] width 359 height 23
click at [195, 274] on input "d. Use an instance with dual-stack IPv6 support" at bounding box center [195, 270] width 0 height 7
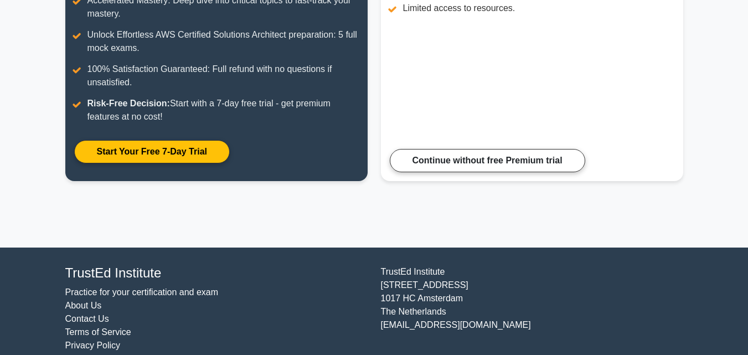
scroll to position [265, 0]
